Goal: Find specific page/section: Find specific page/section

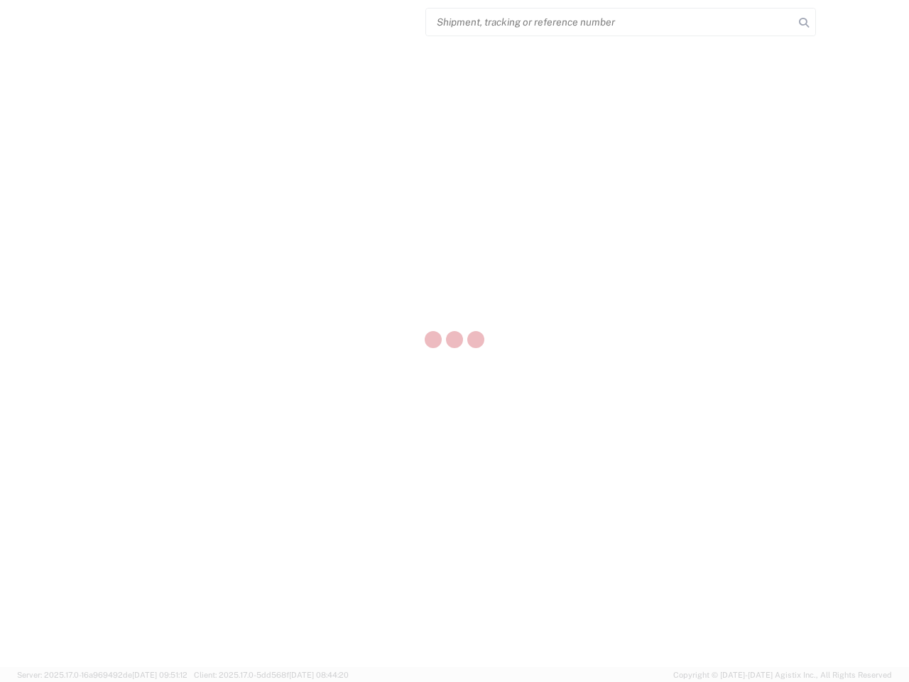
select select "US"
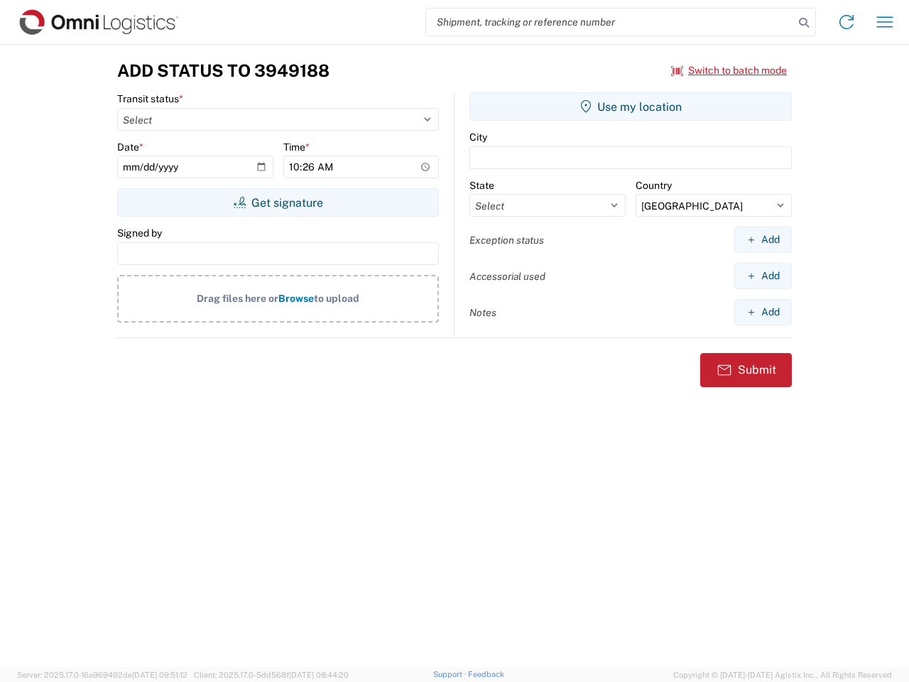
click at [610, 22] on input "search" at bounding box center [610, 22] width 368 height 27
click at [804, 23] on icon at bounding box center [804, 23] width 20 height 20
click at [847, 22] on icon at bounding box center [846, 22] width 23 height 23
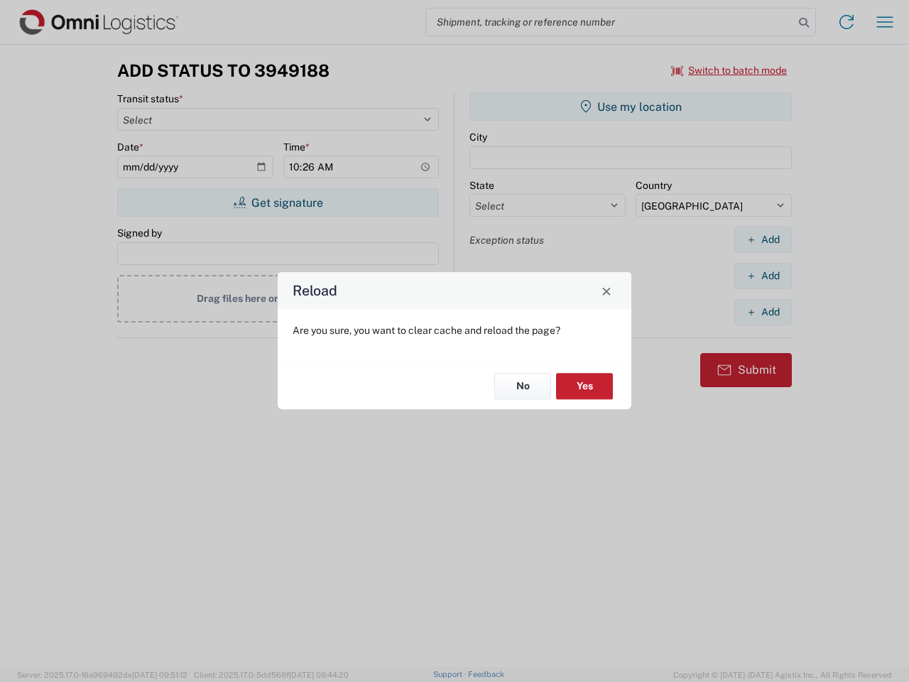
click at [730, 70] on div "Reload Are you sure, you want to clear cache and reload the page? No Yes" at bounding box center [454, 341] width 909 height 682
click at [278, 202] on div "Reload Are you sure, you want to clear cache and reload the page? No Yes" at bounding box center [454, 341] width 909 height 682
click at [631, 107] on div "Reload Are you sure, you want to clear cache and reload the page? No Yes" at bounding box center [454, 341] width 909 height 682
click at [763, 239] on div "Reload Are you sure, you want to clear cache and reload the page? No Yes" at bounding box center [454, 341] width 909 height 682
click at [763, 276] on div "Reload Are you sure, you want to clear cache and reload the page? No Yes" at bounding box center [454, 341] width 909 height 682
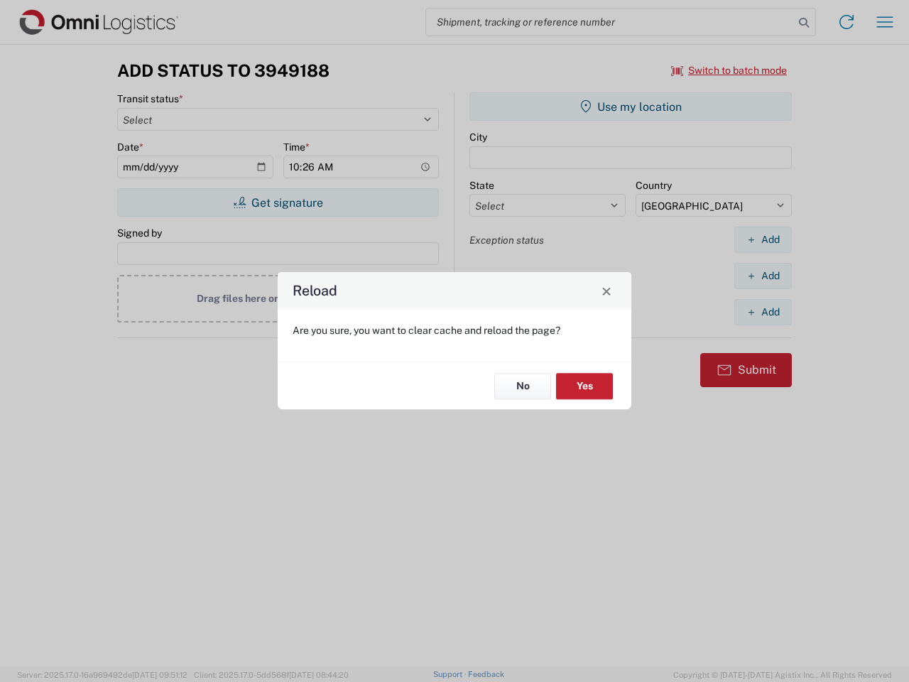
click at [763, 312] on div "Reload Are you sure, you want to clear cache and reload the page? No Yes" at bounding box center [454, 341] width 909 height 682
